Goal: Task Accomplishment & Management: Use online tool/utility

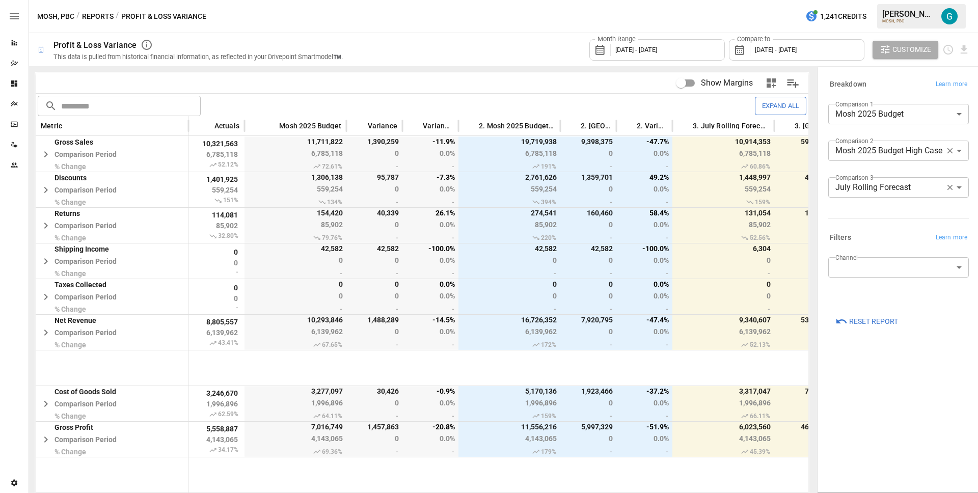
click at [470, 31] on div "MOSH, PBC / Reports / Profit & Loss Variance 1,241 Credits [PERSON_NAME] MOSH, …" at bounding box center [503, 16] width 949 height 33
click at [918, 47] on span "Customize" at bounding box center [912, 49] width 39 height 13
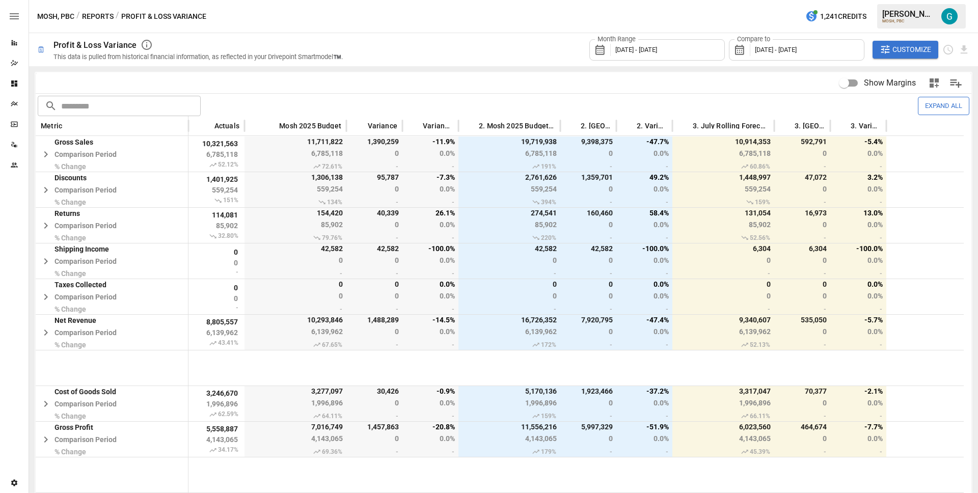
click at [424, 48] on div "Month Range [DATE] - [DATE] Compare to [DATE] - [DATE] Customize" at bounding box center [662, 49] width 615 height 33
click at [929, 105] on button "Expand All" at bounding box center [943, 106] width 51 height 18
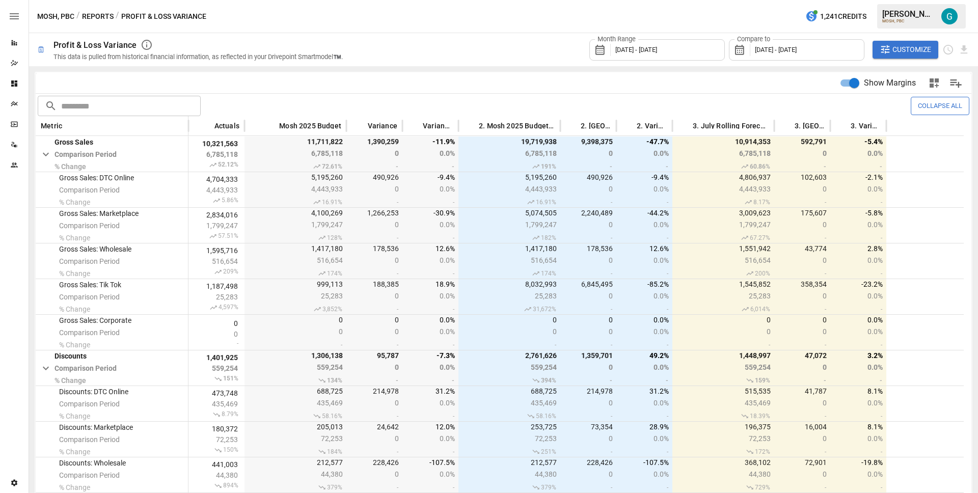
click at [791, 53] on div "Compare to [DATE] - [DATE]" at bounding box center [797, 49] width 136 height 21
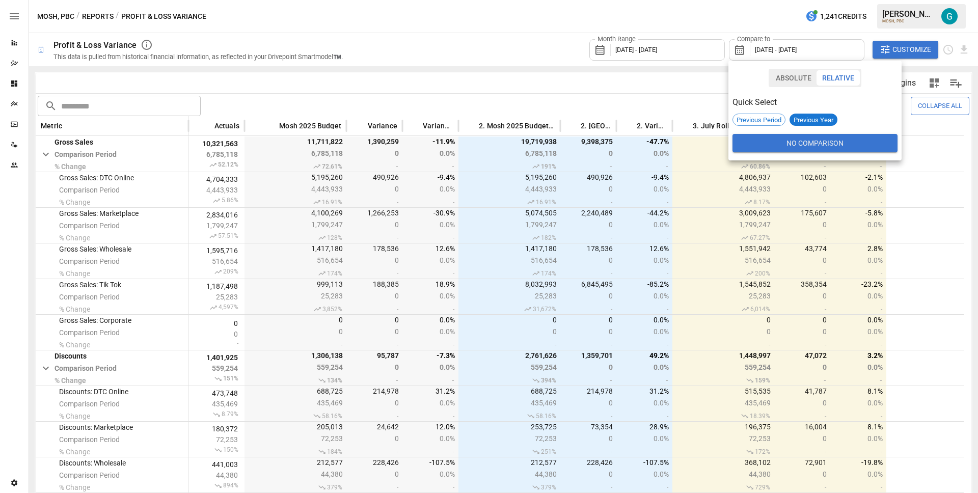
click at [794, 83] on button "Absolute" at bounding box center [793, 77] width 47 height 15
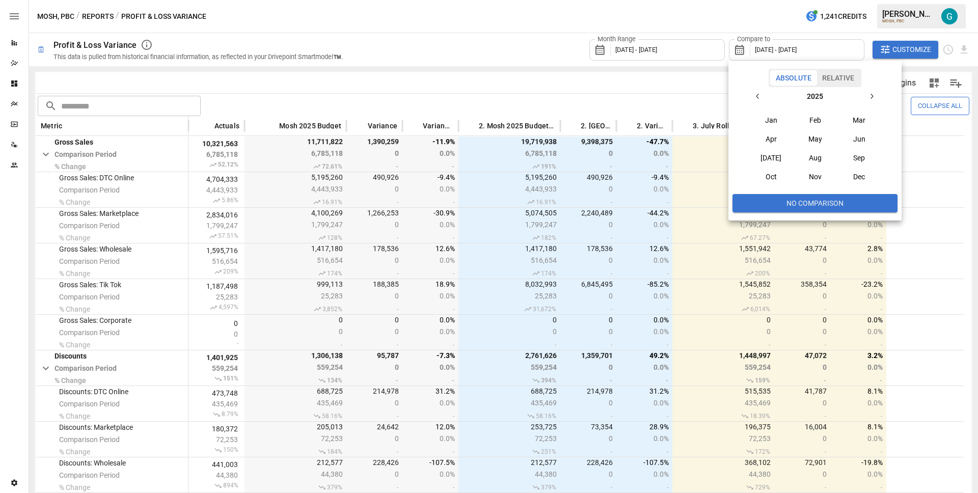
click at [768, 118] on button "Jan" at bounding box center [771, 120] width 44 height 18
click at [853, 120] on button "Mar" at bounding box center [860, 120] width 44 height 18
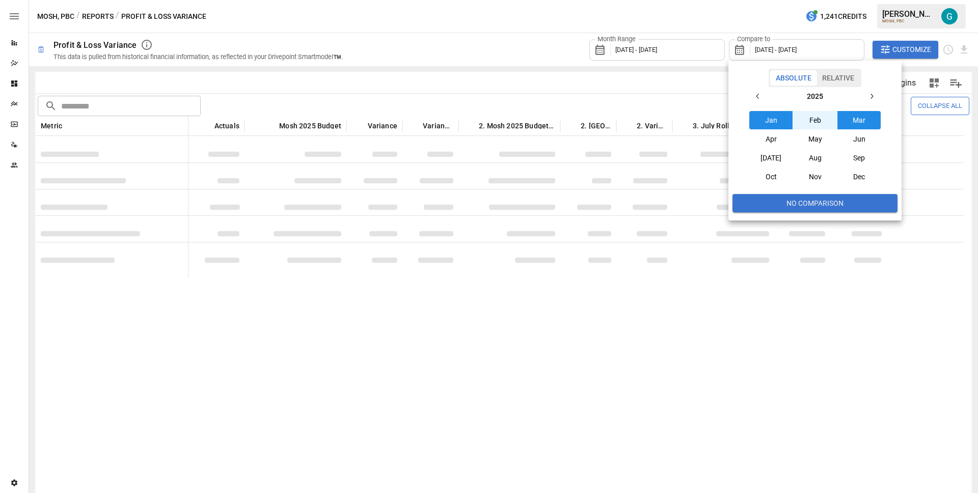
click at [563, 40] on div at bounding box center [489, 246] width 978 height 493
